Goal: Task Accomplishment & Management: Use online tool/utility

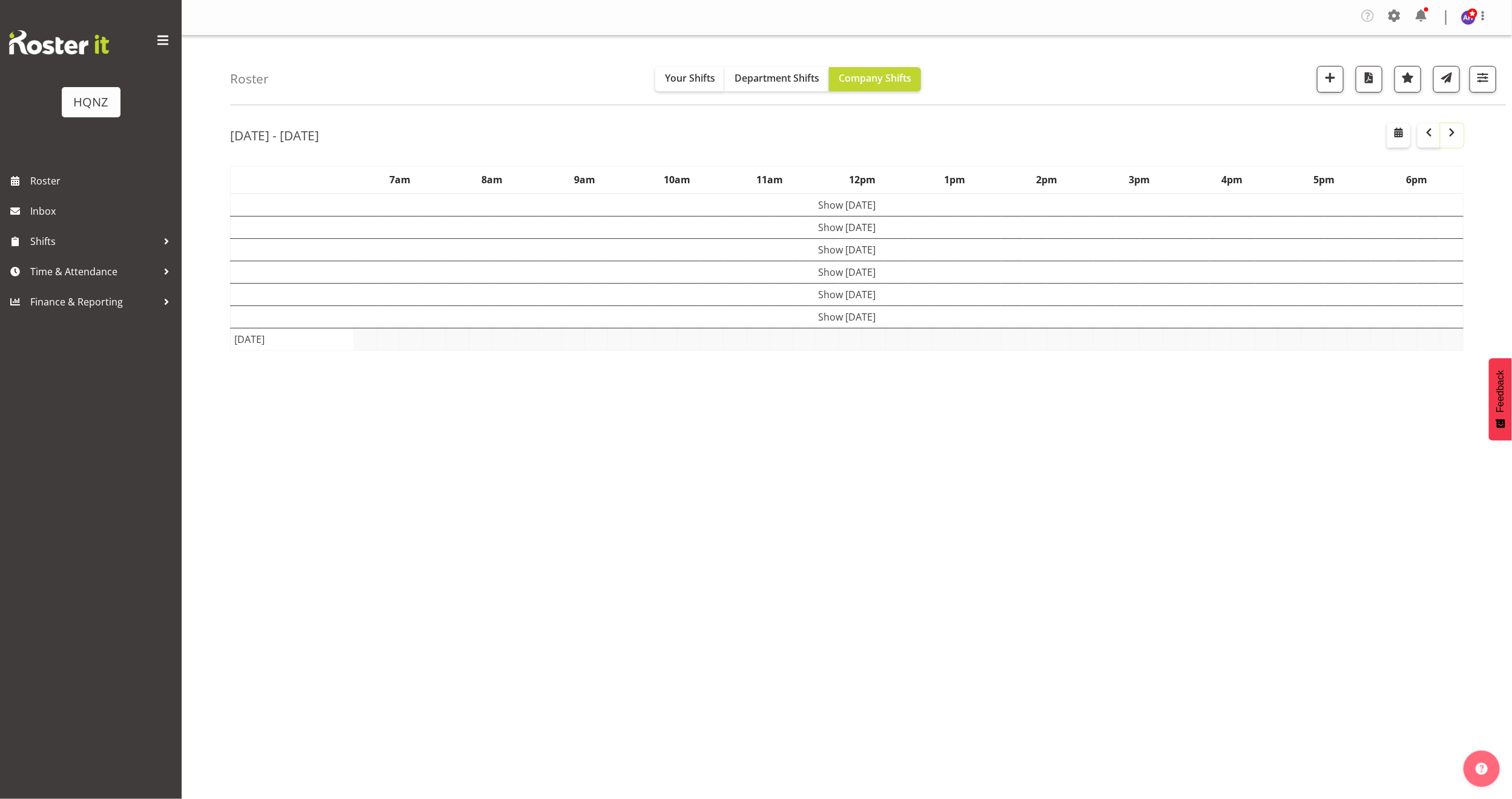
click at [1450, 137] on span "button" at bounding box center [1452, 132] width 14 height 14
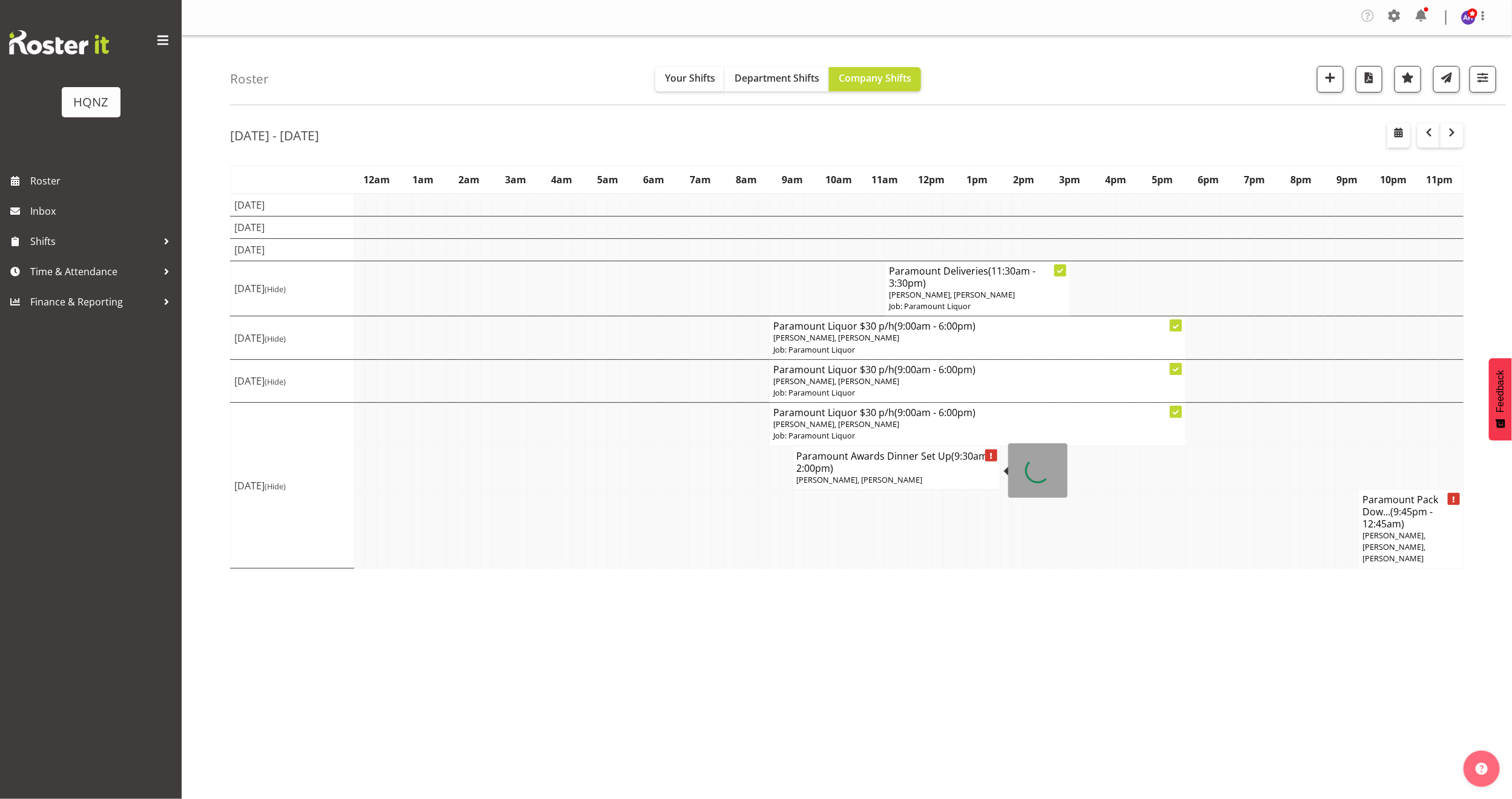
click at [907, 469] on h4 "Paramount Awards Dinner Set Up (9:30am - 2:00pm)" at bounding box center [896, 462] width 199 height 24
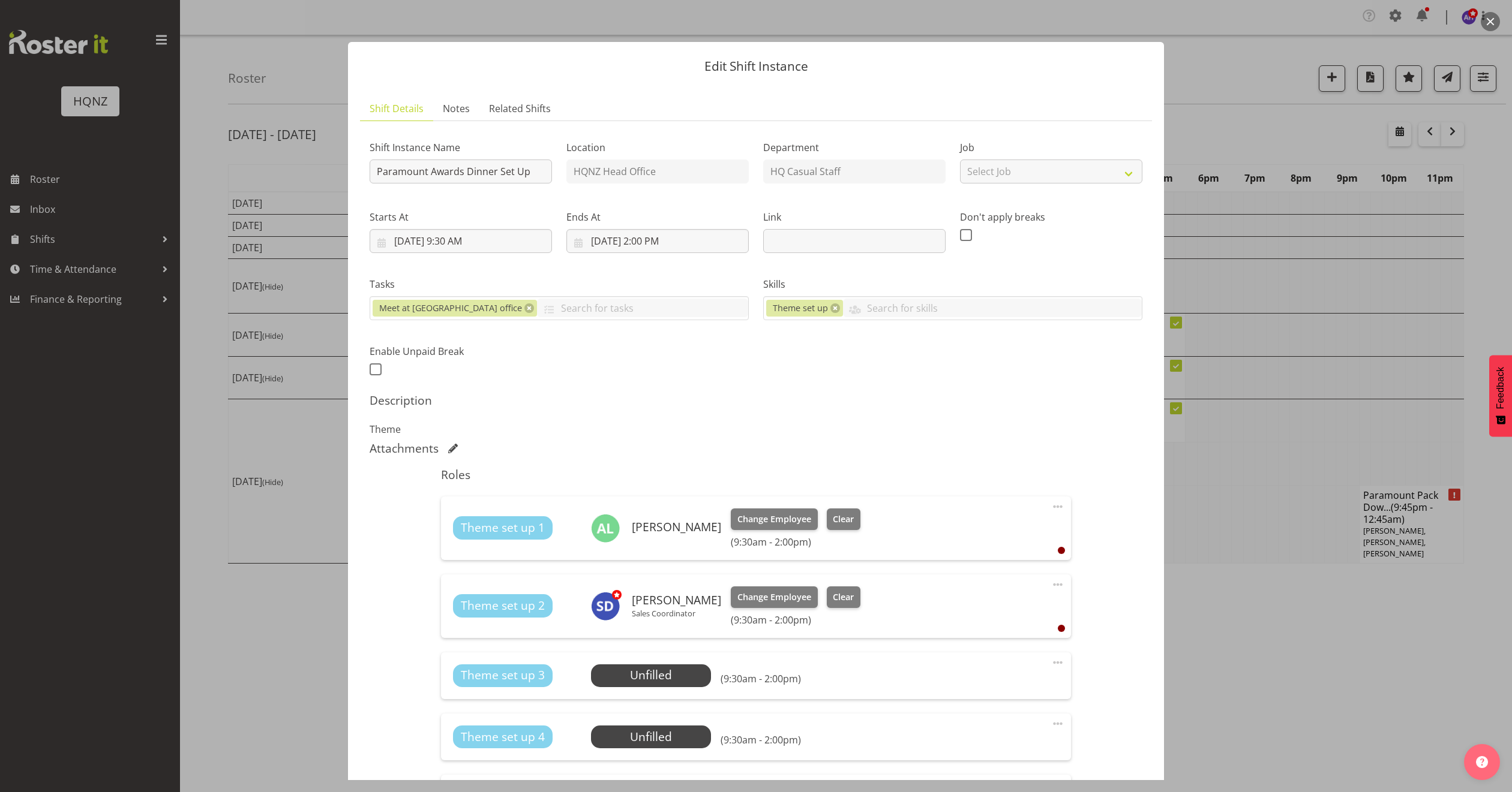
click at [1244, 480] on div at bounding box center [756, 396] width 1512 height 792
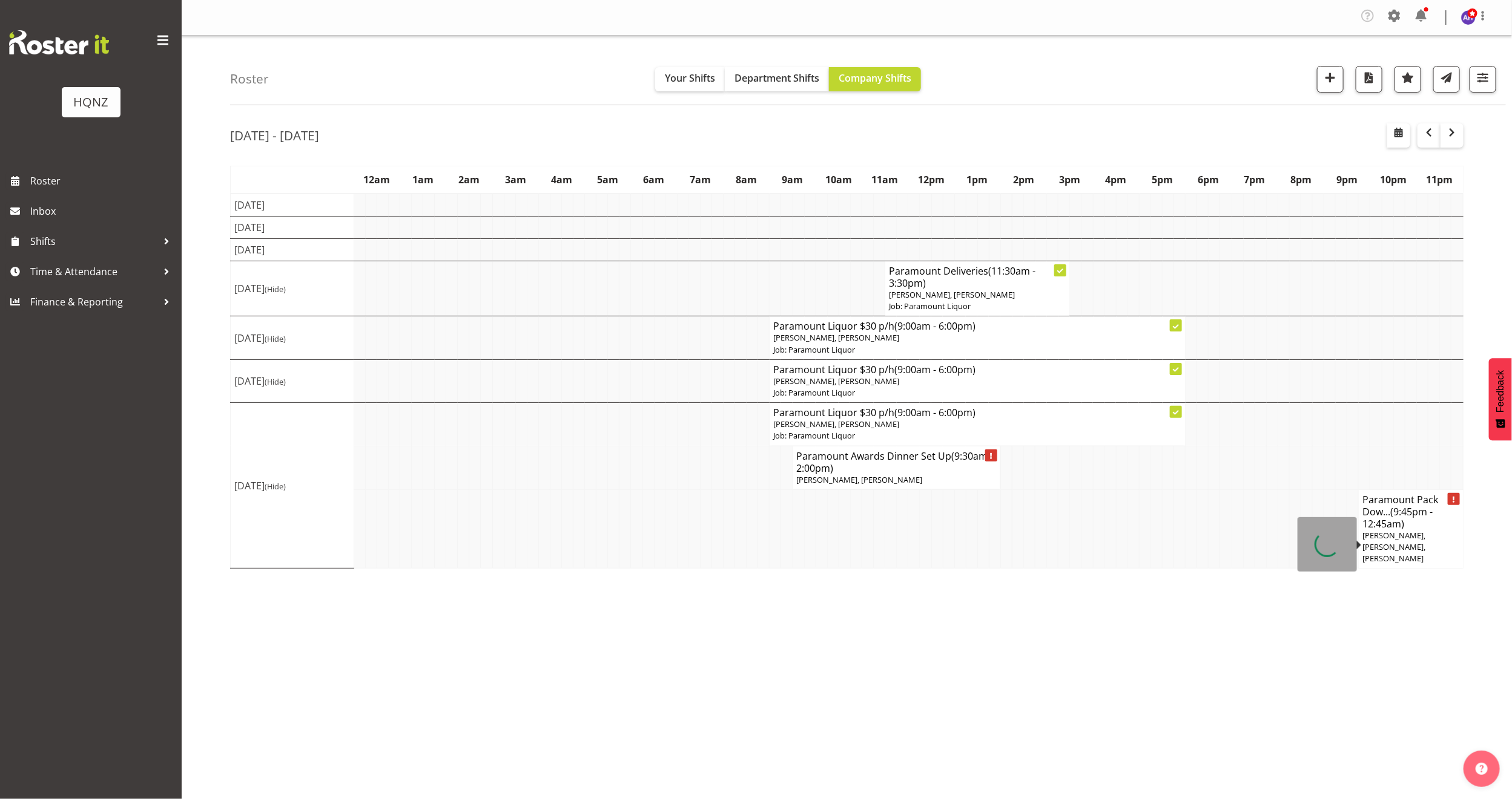
click at [1406, 528] on h4 "Paramount Pack Dow... (9:45pm - 12:45am)" at bounding box center [1410, 511] width 97 height 37
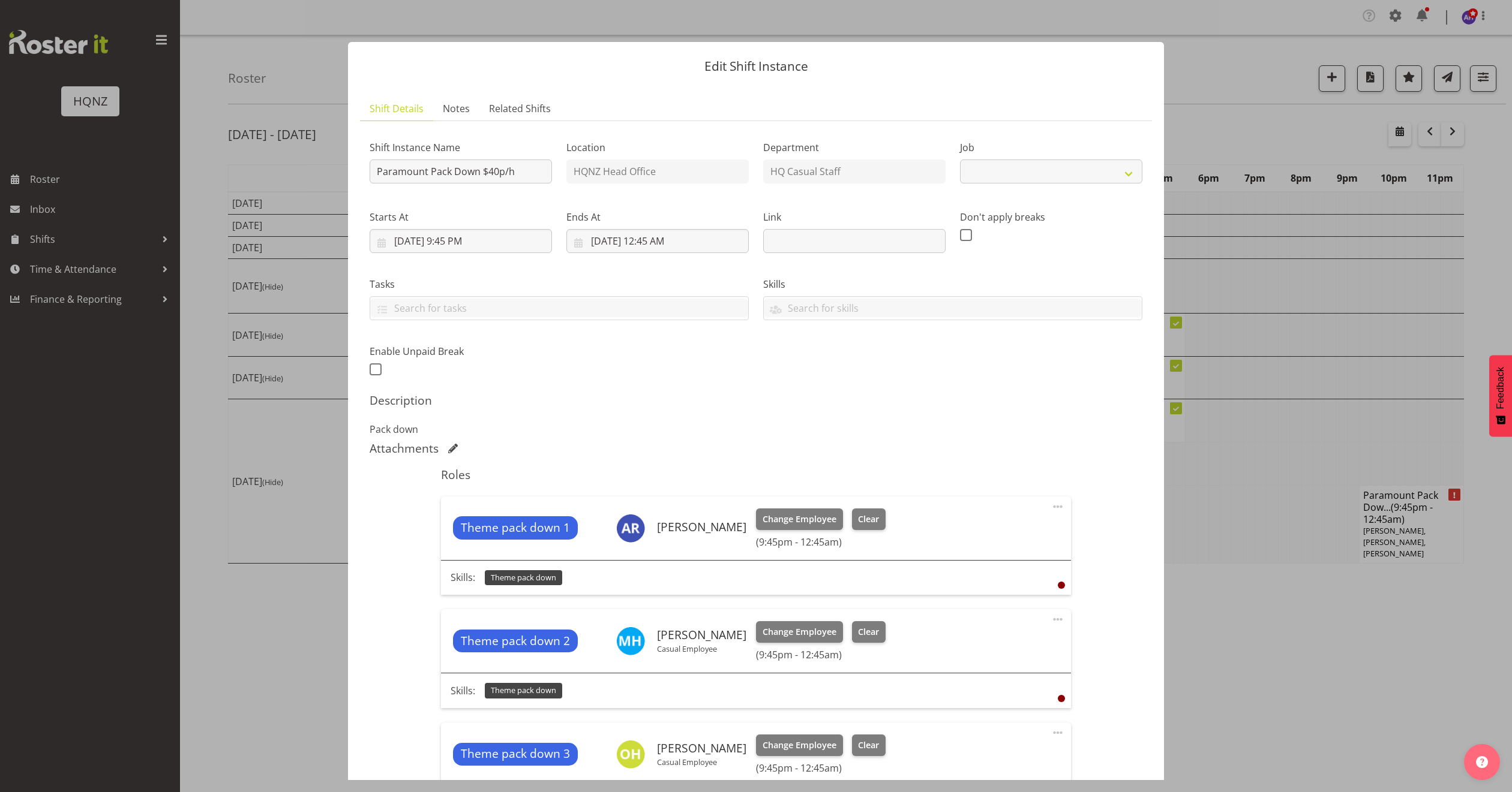
select select "10457"
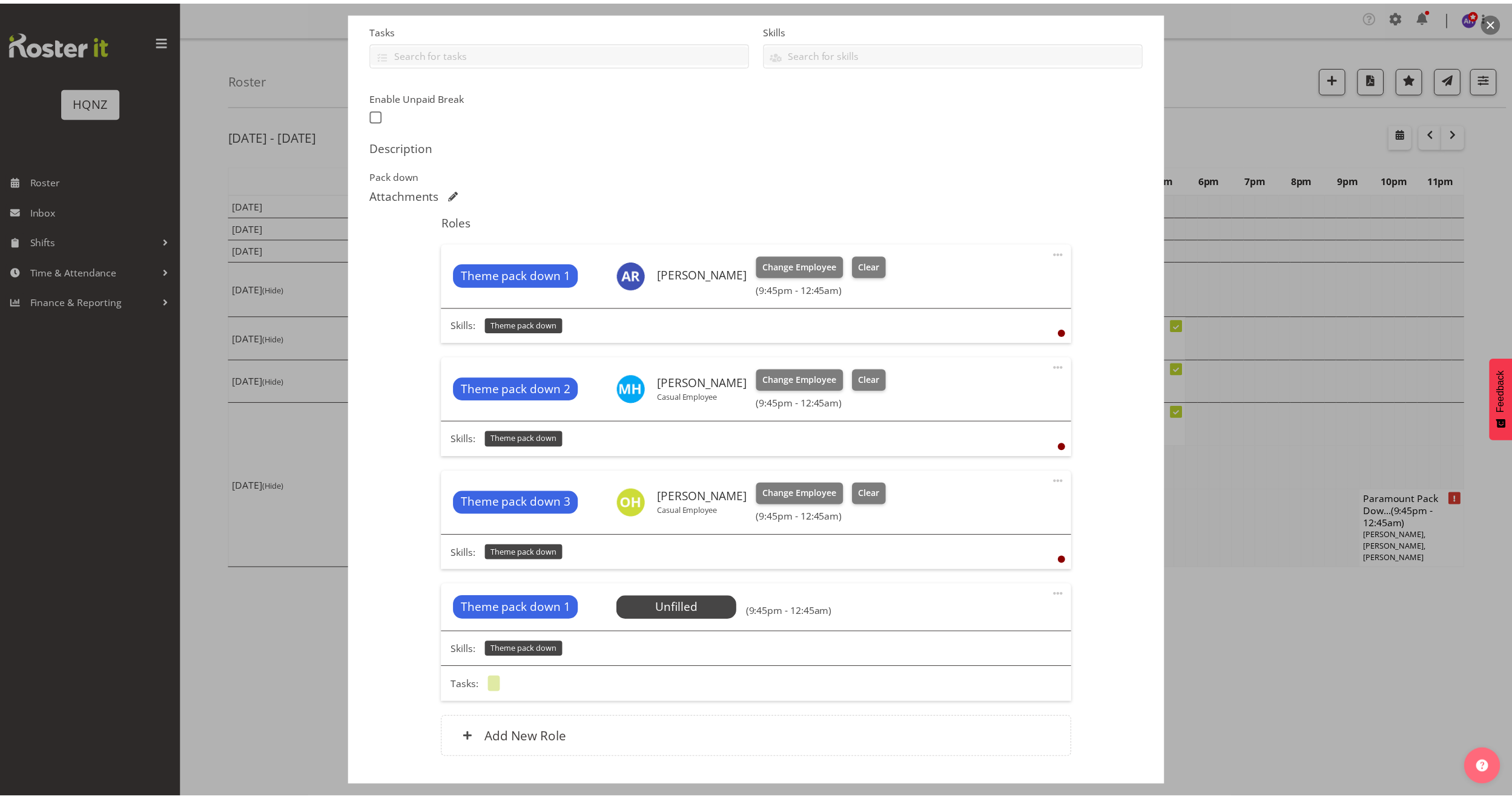
scroll to position [158, 0]
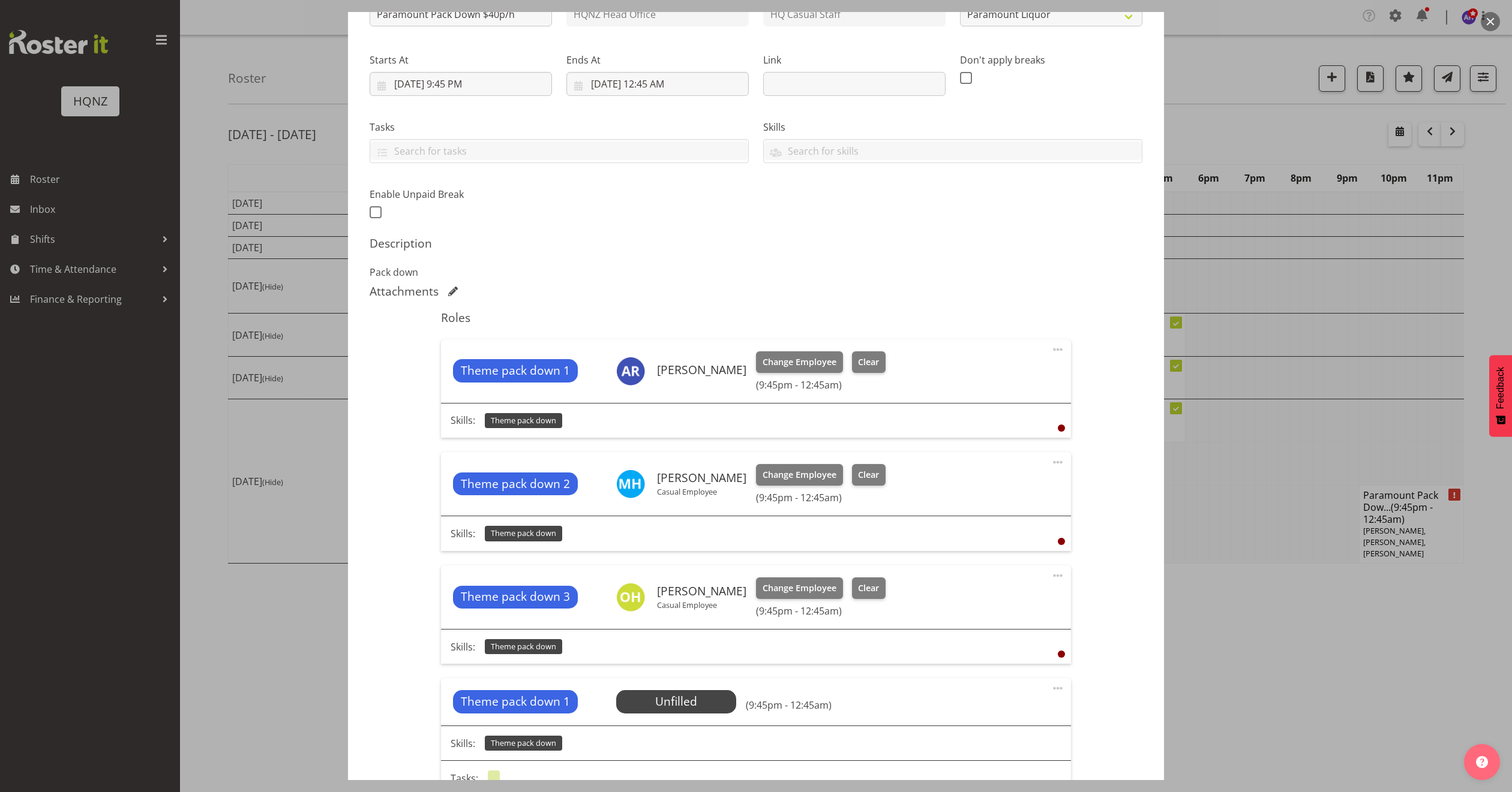
click at [1313, 656] on div at bounding box center [756, 396] width 1512 height 792
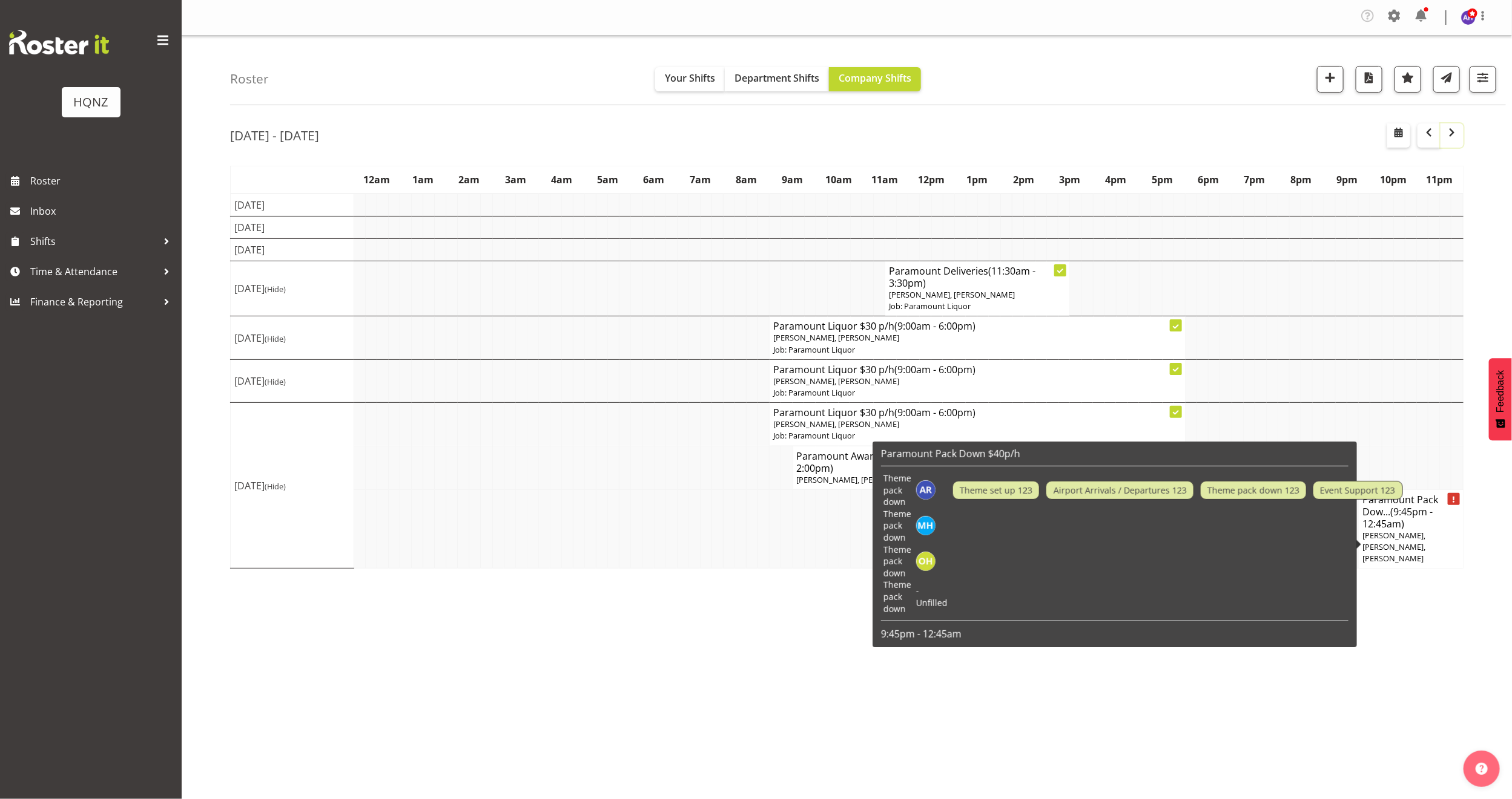
click at [1457, 138] on span "button" at bounding box center [1452, 132] width 14 height 14
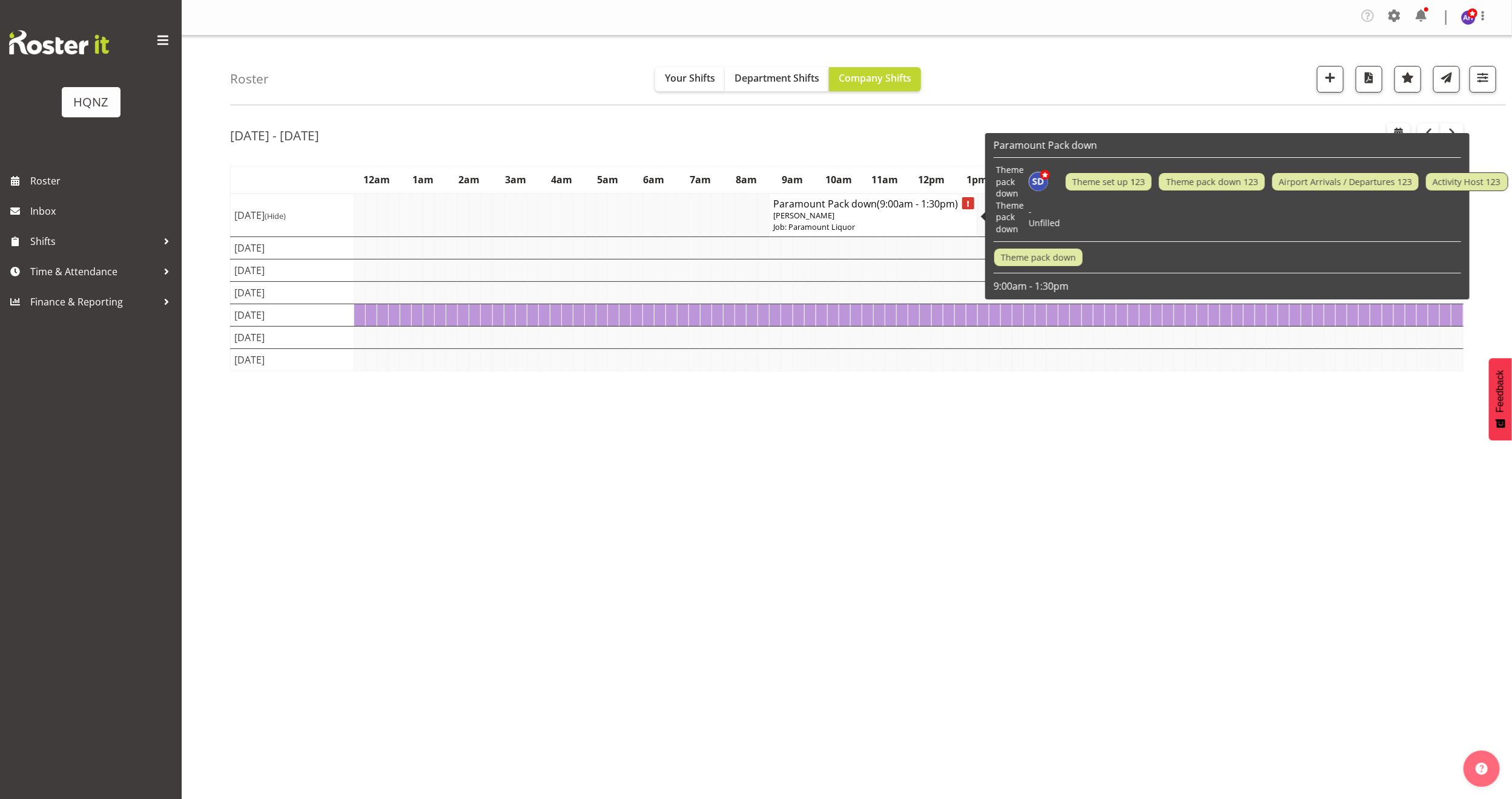
click at [814, 213] on span "[PERSON_NAME]" at bounding box center [804, 215] width 61 height 11
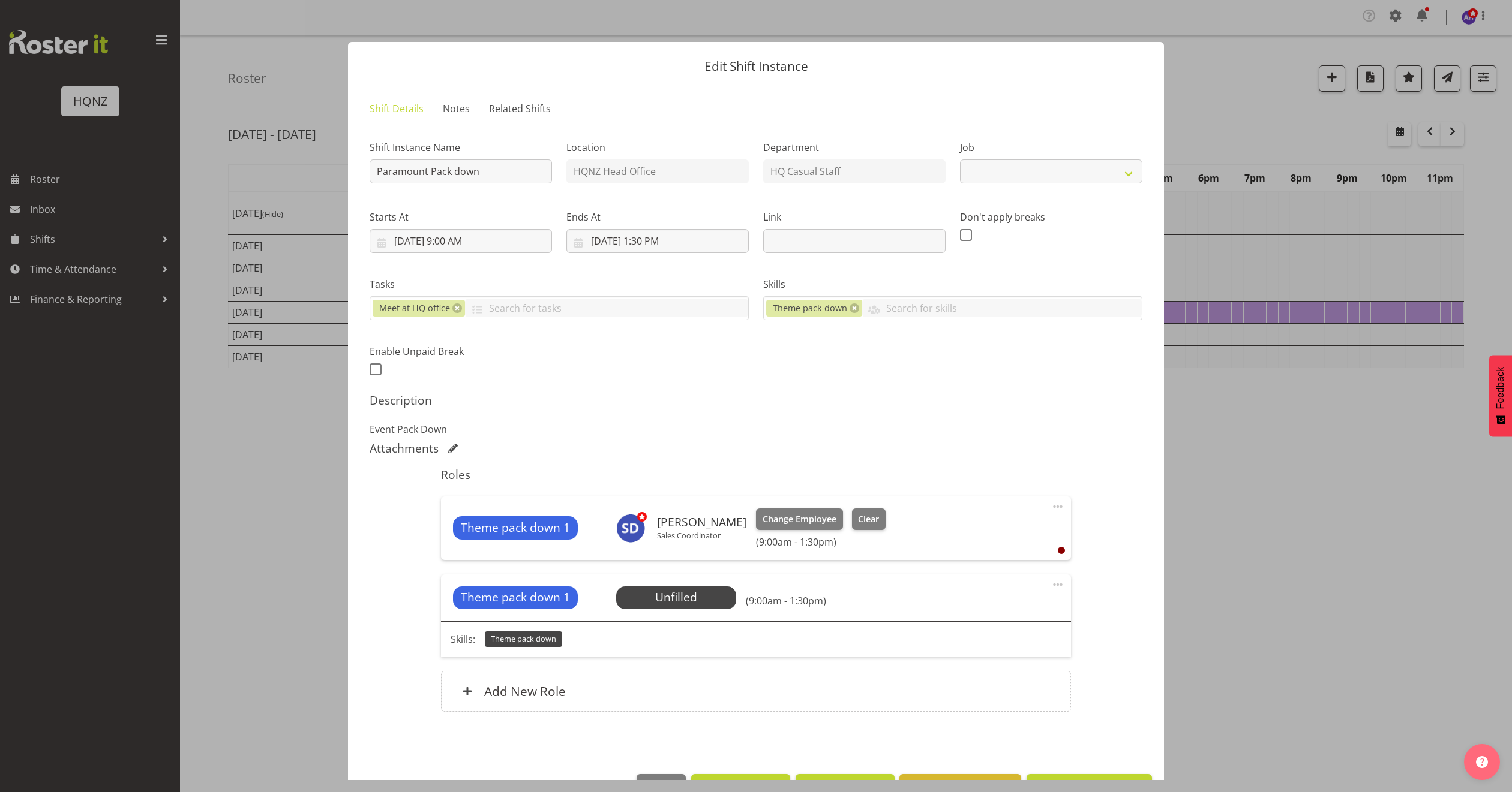
select select "10457"
click at [1298, 535] on div at bounding box center [756, 396] width 1512 height 792
